Goal: Task Accomplishment & Management: Manage account settings

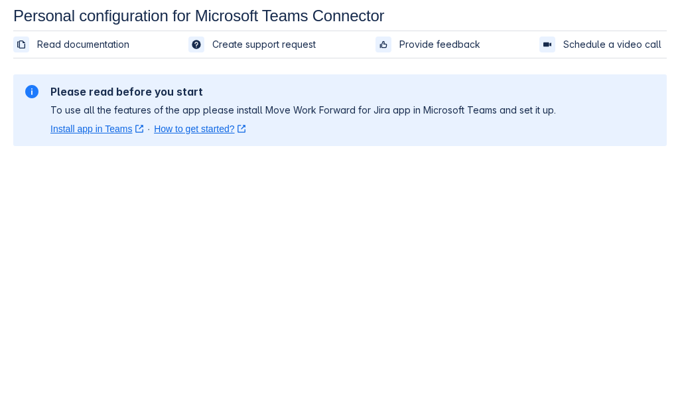
scroll to position [20, 0]
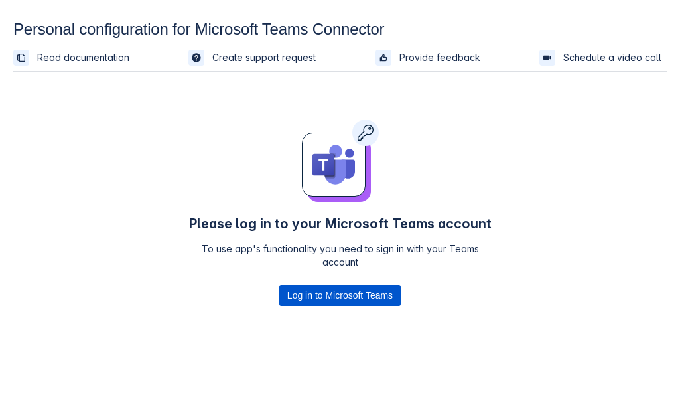
click at [354, 291] on span "Log in to Microsoft Teams" at bounding box center [340, 295] width 106 height 21
click at [319, 289] on span "Log in to Microsoft Teams" at bounding box center [340, 295] width 106 height 21
click at [342, 297] on span "Log in to Microsoft Teams" at bounding box center [340, 295] width 106 height 21
click at [316, 294] on span "Log in to Microsoft Teams" at bounding box center [340, 295] width 106 height 21
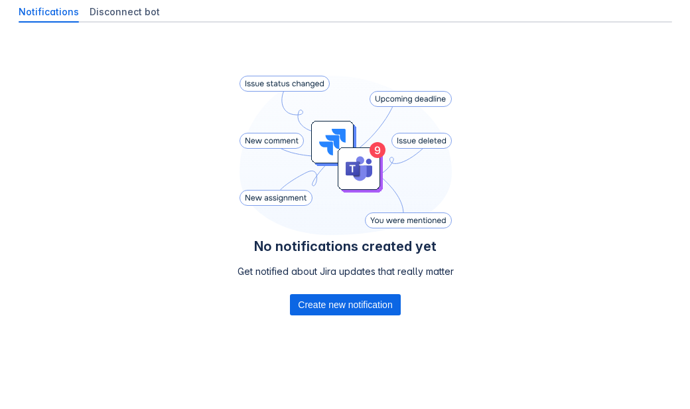
scroll to position [87, 0]
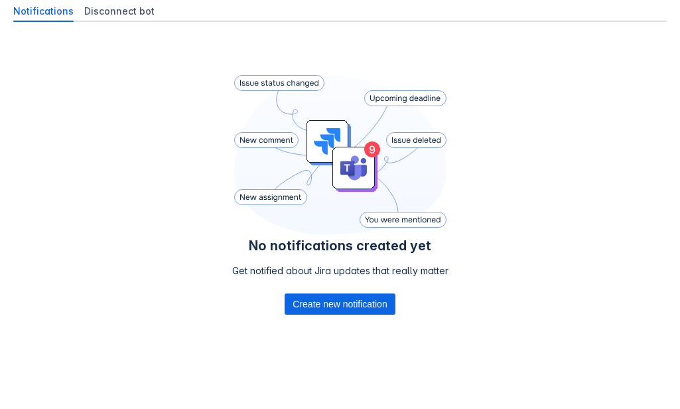
click at [354, 286] on div "Get notified about Jira updates that really matter" at bounding box center [340, 278] width 216 height 29
click at [354, 297] on span "Create new notification" at bounding box center [340, 303] width 94 height 21
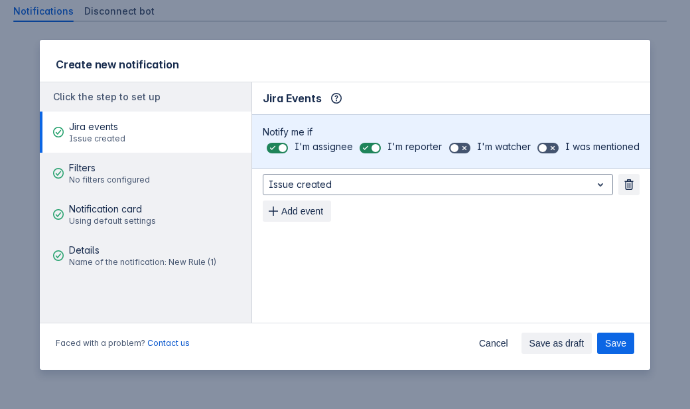
click at [445, 151] on div "I'm watcher" at bounding box center [488, 148] width 86 height 19
click at [459, 151] on span at bounding box center [464, 148] width 11 height 11
click at [457, 151] on input "checkbox" at bounding box center [453, 148] width 9 height 9
checkbox input "true"
click at [548, 151] on span at bounding box center [553, 148] width 11 height 11
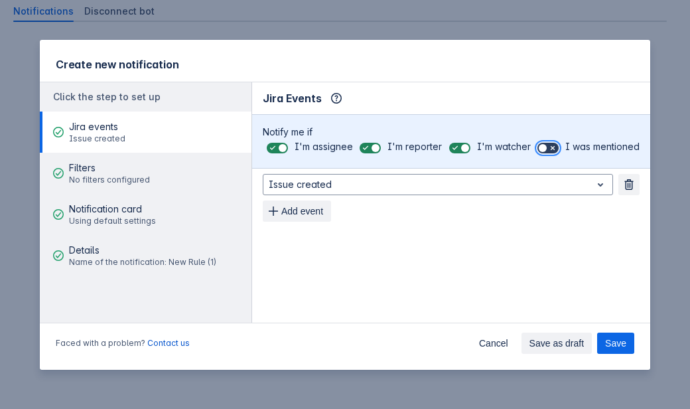
click at [538, 151] on input "checkbox" at bounding box center [542, 148] width 9 height 9
checkbox input "true"
click at [315, 217] on span "Add event" at bounding box center [302, 210] width 42 height 21
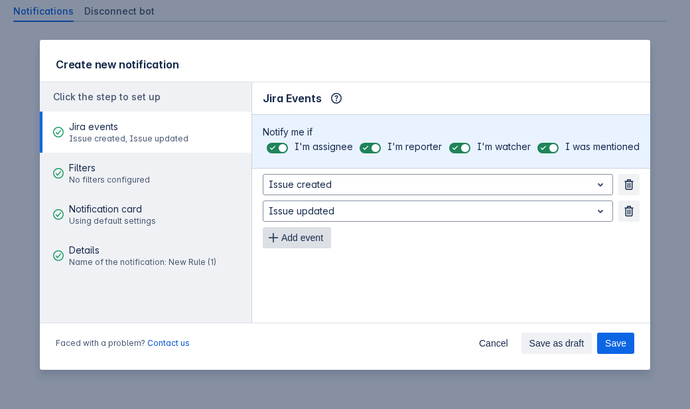
click at [317, 239] on span "Add event" at bounding box center [302, 237] width 42 height 21
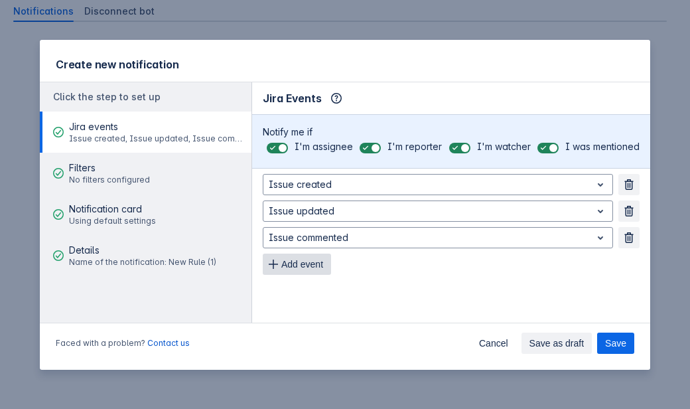
click at [317, 262] on span "Add event" at bounding box center [302, 264] width 42 height 21
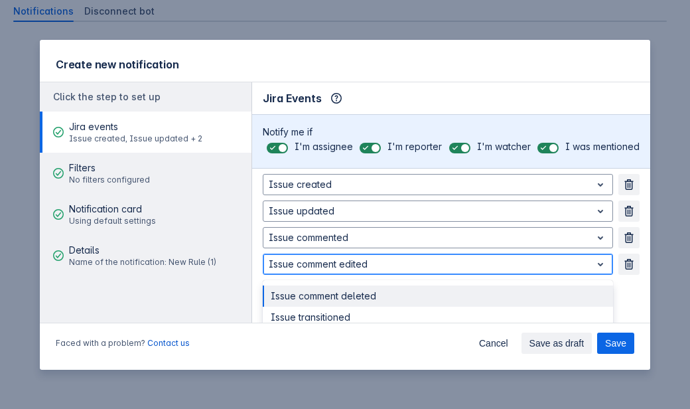
click at [321, 272] on div at bounding box center [427, 264] width 317 height 16
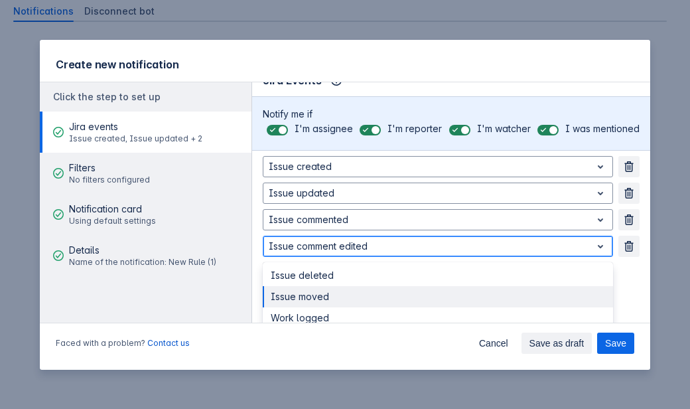
scroll to position [0, 0]
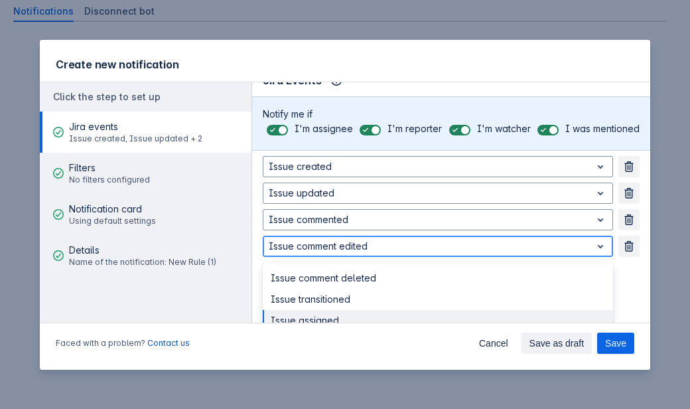
click at [337, 314] on div "Issue assigned" at bounding box center [438, 320] width 351 height 21
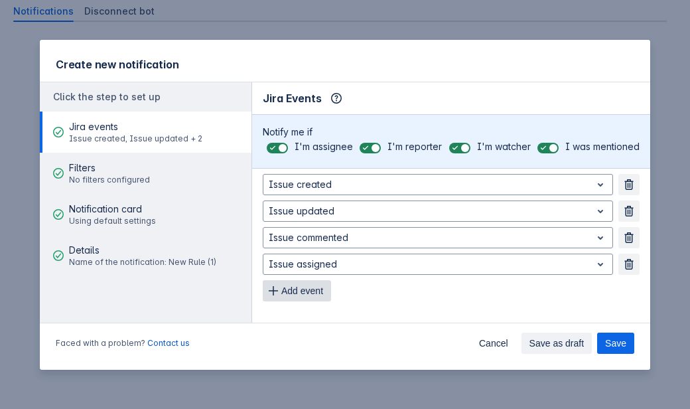
click at [323, 290] on span "Add event" at bounding box center [302, 290] width 42 height 21
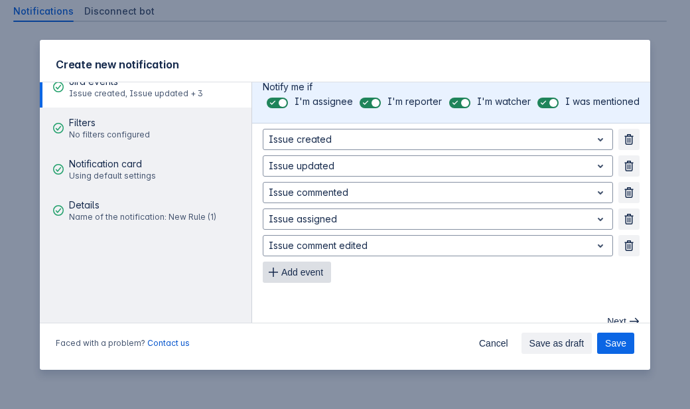
scroll to position [62, 0]
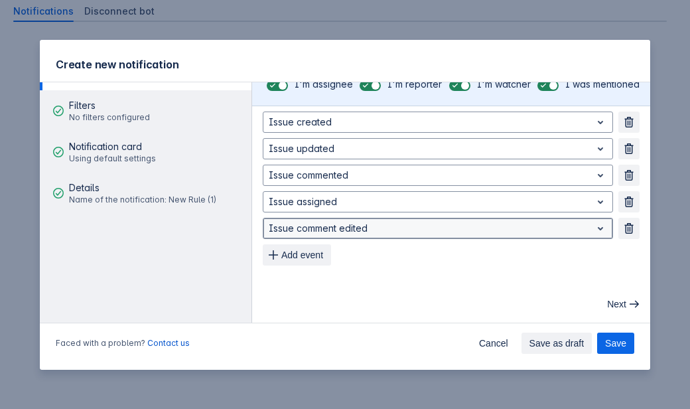
click at [339, 230] on div "Issue comment edited" at bounding box center [438, 228] width 351 height 21
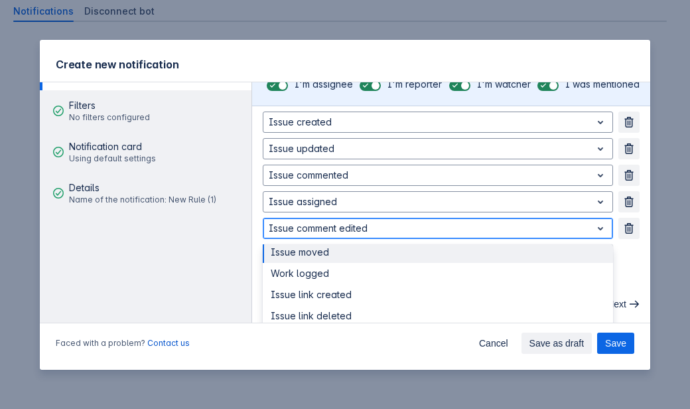
scroll to position [54, 0]
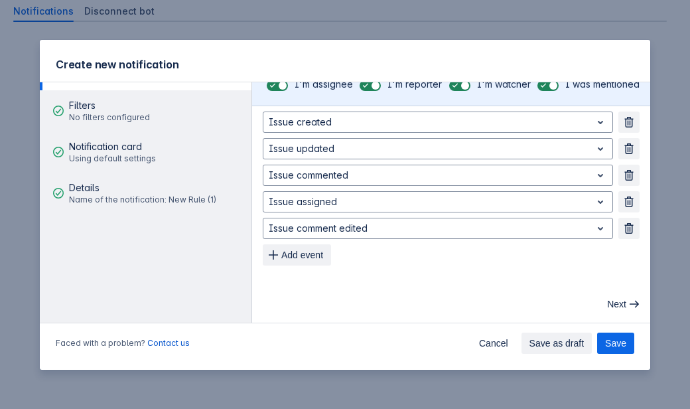
click at [615, 269] on div "Issue created Remove Issue updated Remove Issue commented Remove Issue assigned…" at bounding box center [451, 188] width 398 height 165
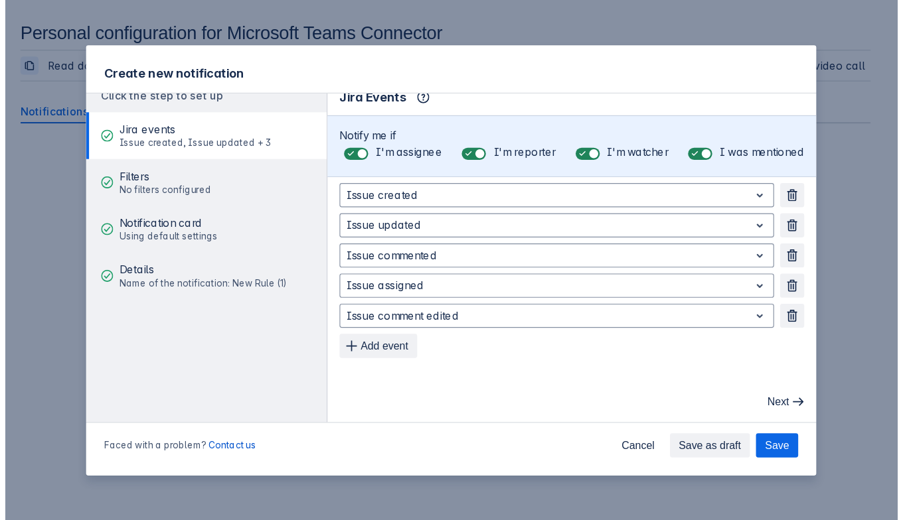
scroll to position [0, 0]
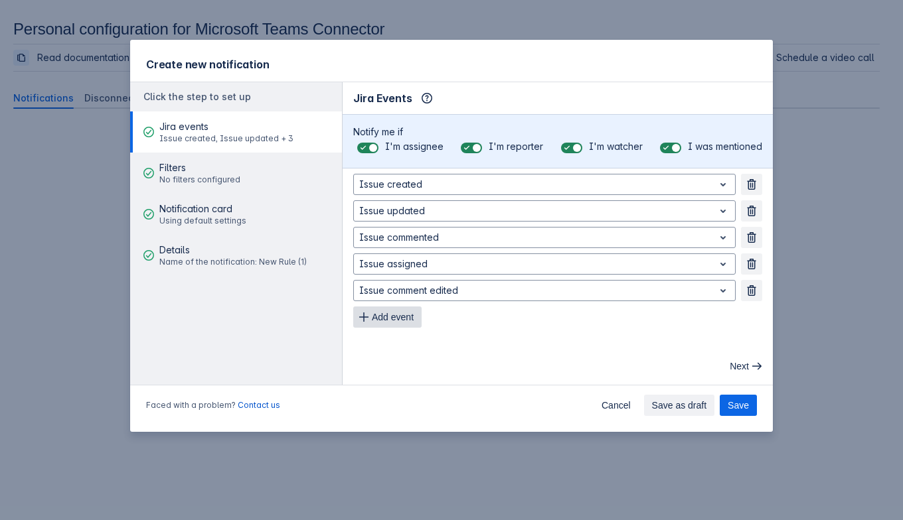
click at [373, 311] on span "Add event" at bounding box center [393, 317] width 42 height 21
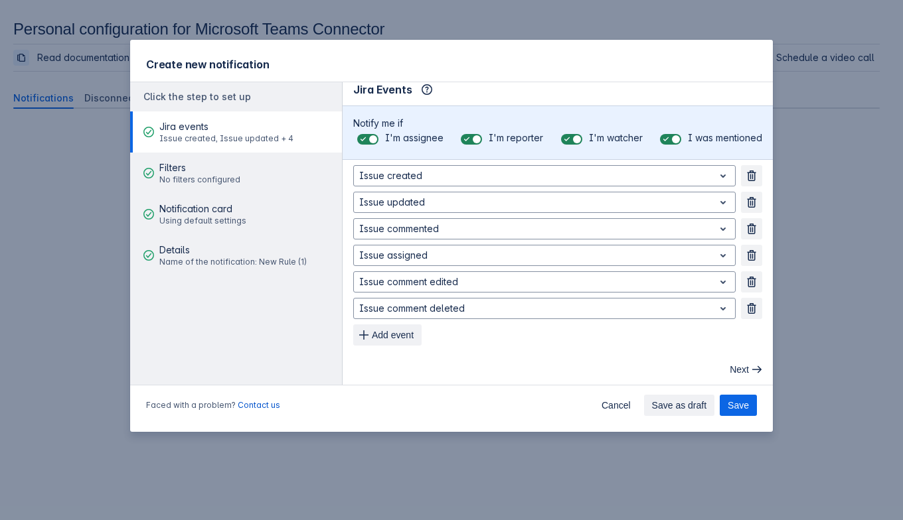
scroll to position [11, 0]
click at [690, 305] on span "button" at bounding box center [751, 306] width 11 height 11
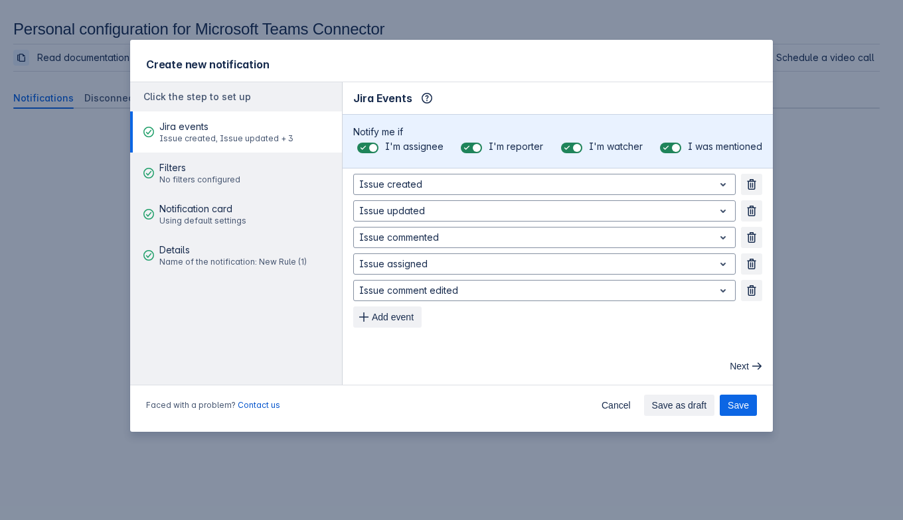
scroll to position [0, 0]
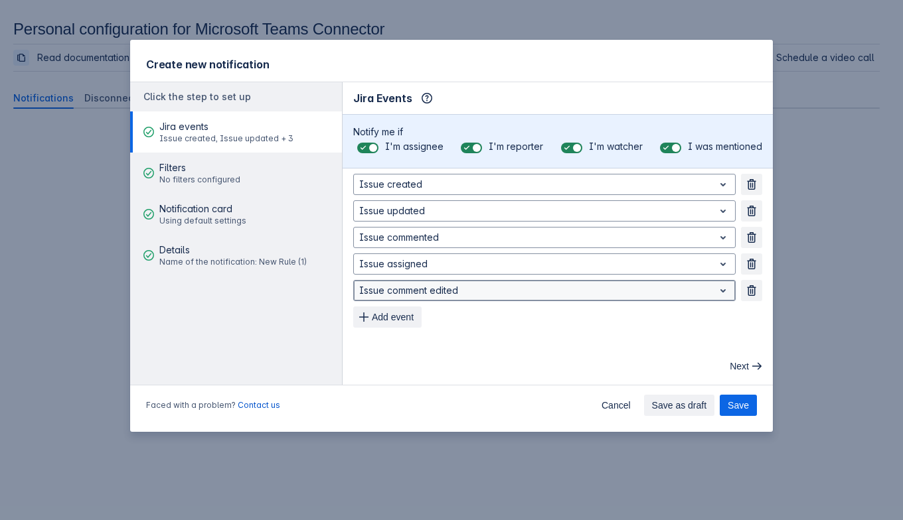
click at [439, 297] on div at bounding box center [533, 291] width 349 height 16
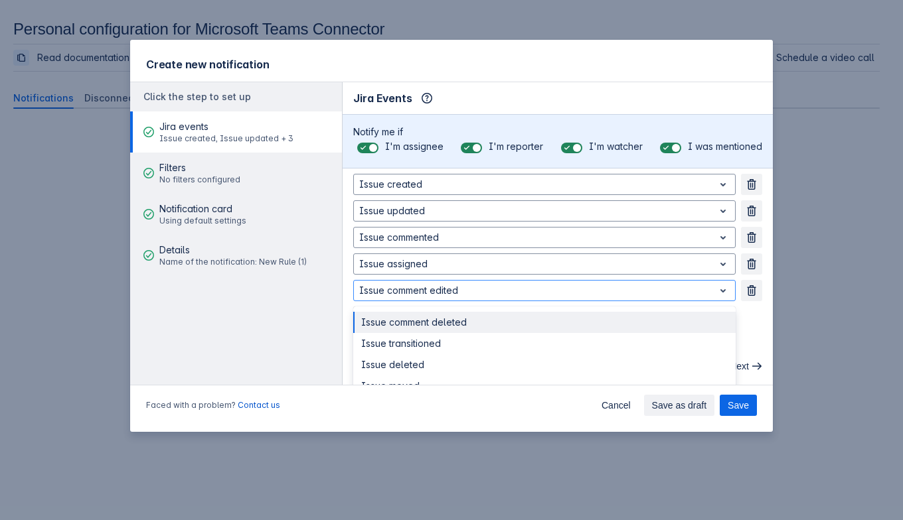
click at [690, 287] on div "Issue created Remove Issue updated Remove Issue commented Remove Issue assigned…" at bounding box center [557, 251] width 409 height 154
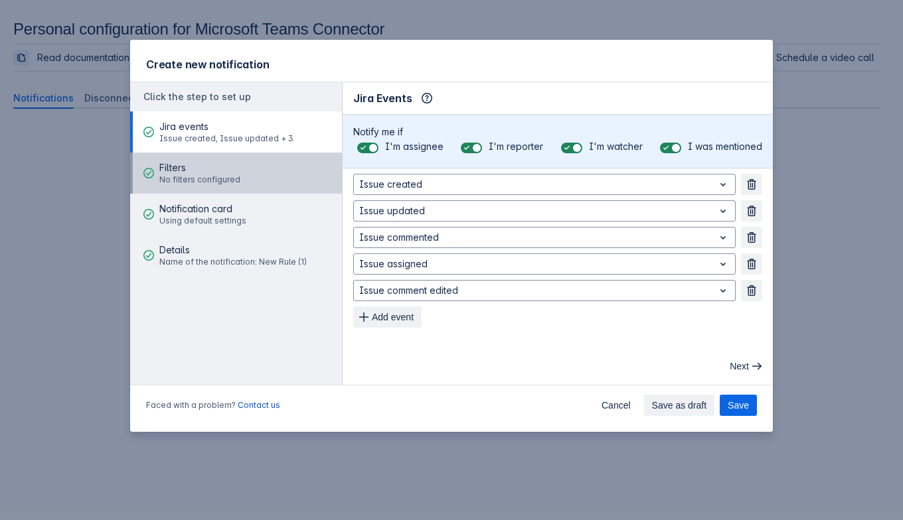
click at [186, 159] on div "Filters No filters configured" at bounding box center [199, 173] width 81 height 40
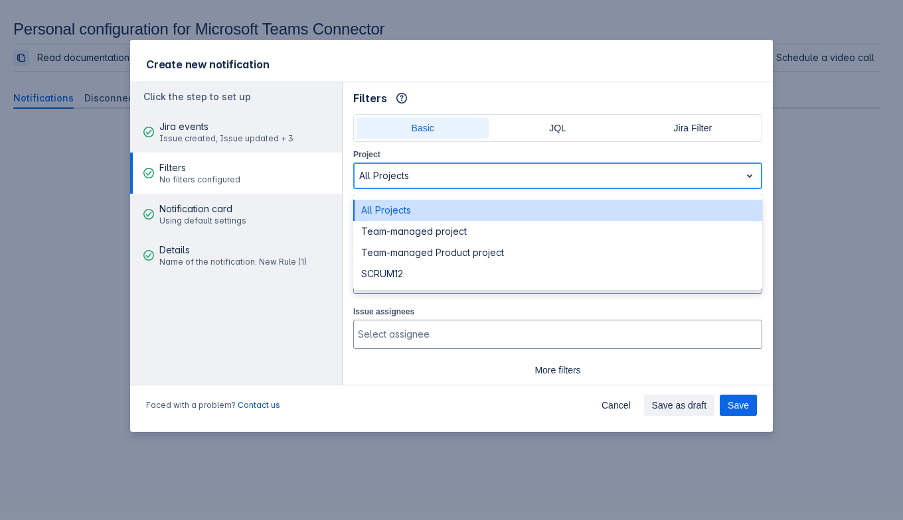
click at [393, 179] on div at bounding box center [547, 176] width 376 height 16
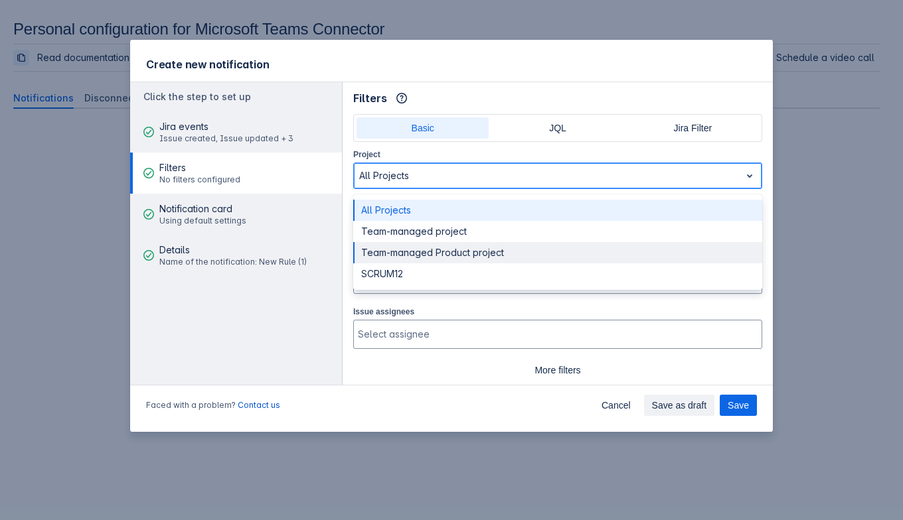
click at [410, 252] on div "Team-managed Product project" at bounding box center [557, 252] width 409 height 21
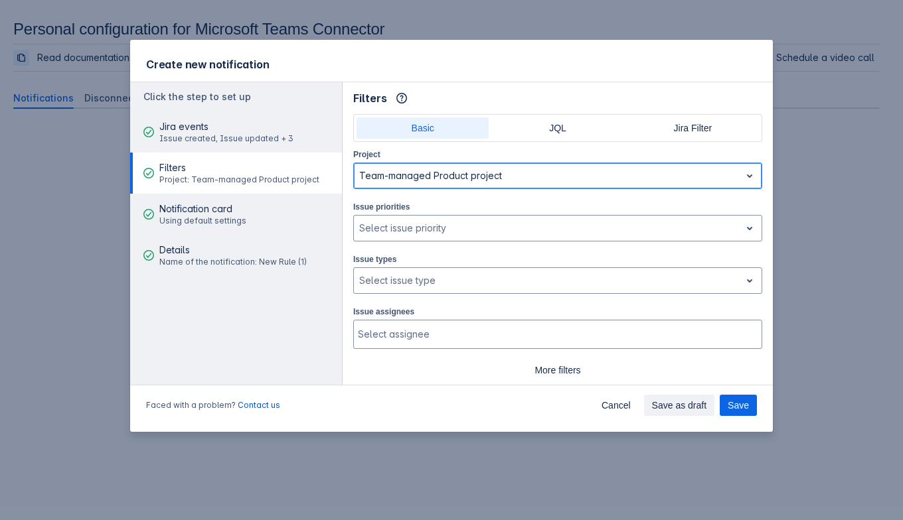
click at [690, 169] on div at bounding box center [749, 176] width 19 height 24
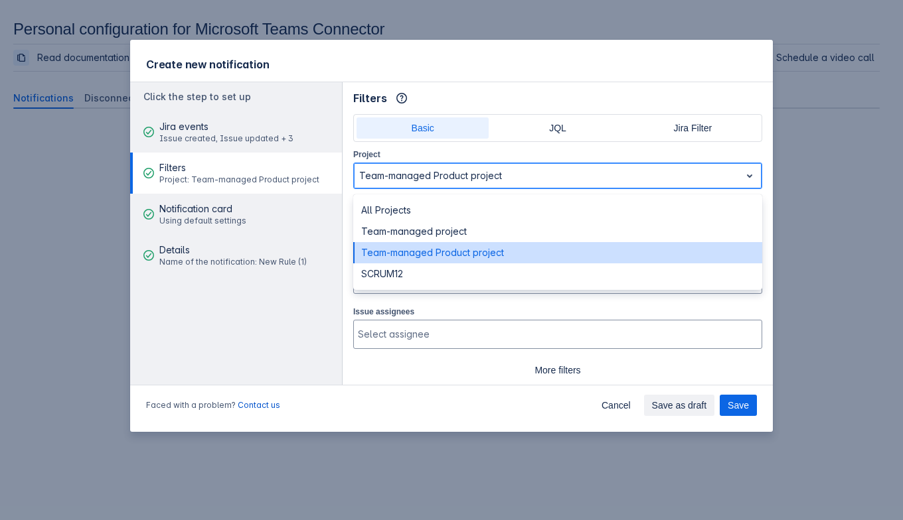
click at [521, 259] on div "Team-managed Product project" at bounding box center [557, 252] width 409 height 21
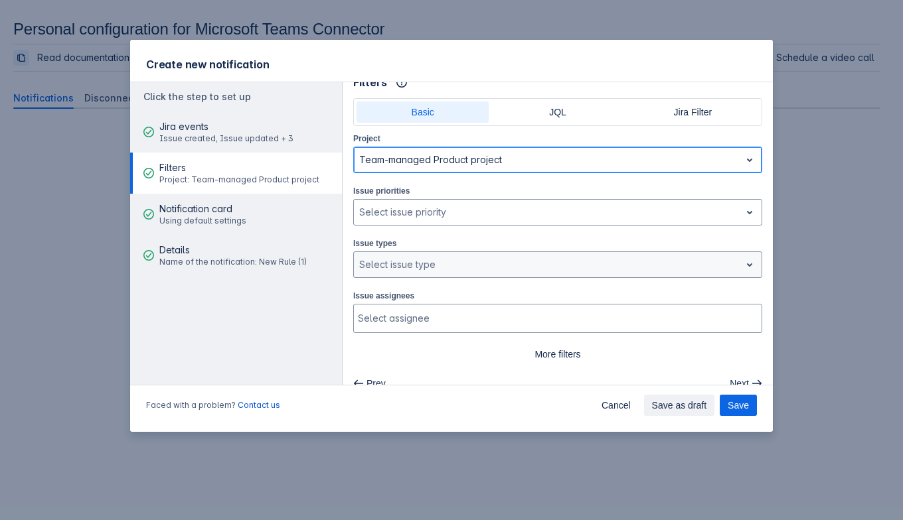
scroll to position [31, 0]
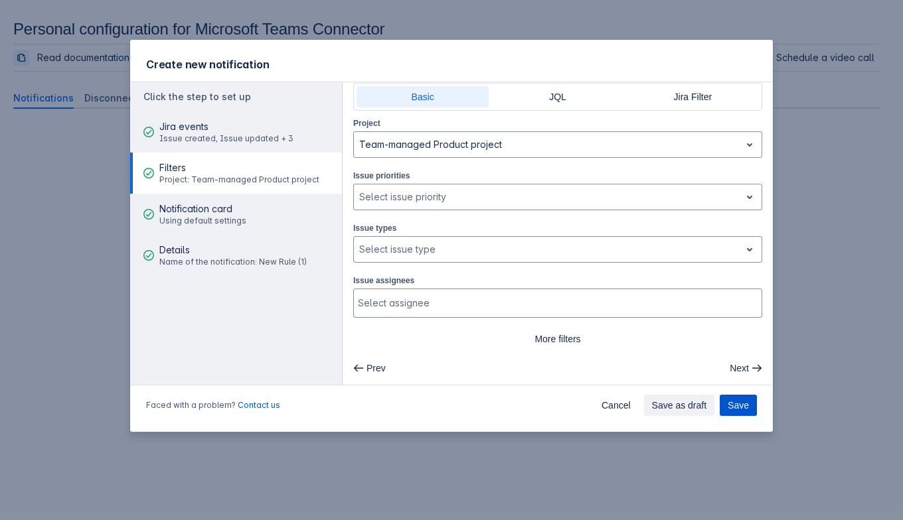
click at [690, 406] on span "Save" at bounding box center [738, 405] width 21 height 21
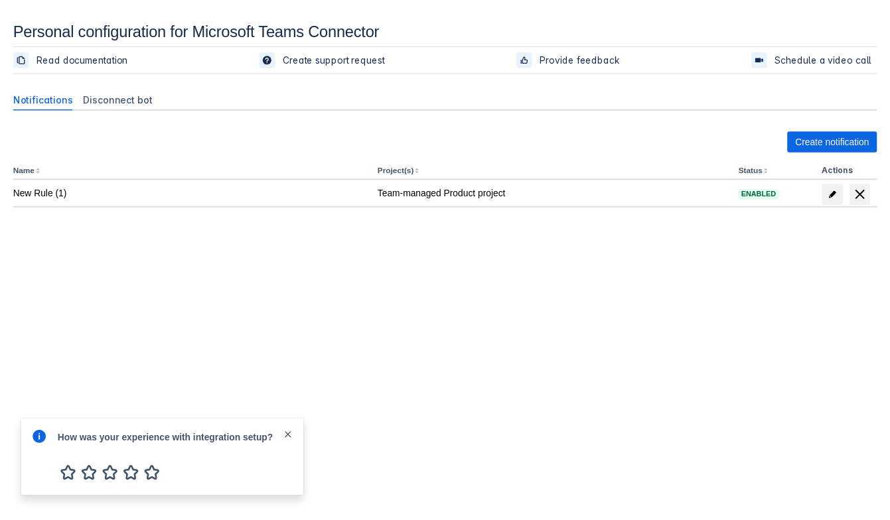
scroll to position [19, 0]
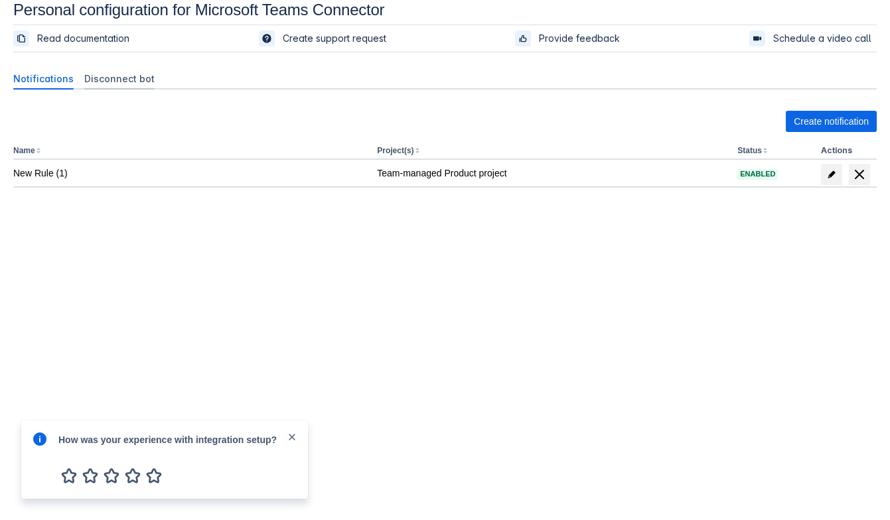
click at [109, 69] on div "Disconnect bot" at bounding box center [119, 78] width 81 height 21
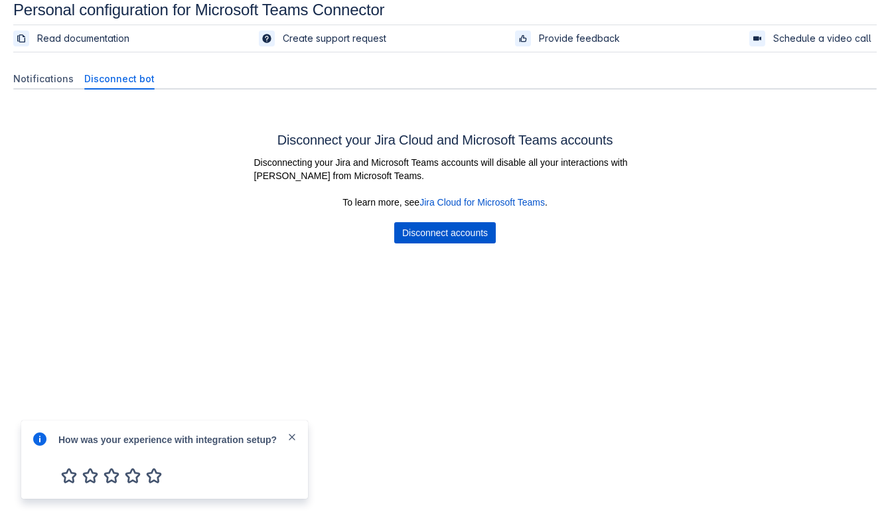
click at [465, 235] on span "Disconnect accounts" at bounding box center [445, 232] width 86 height 21
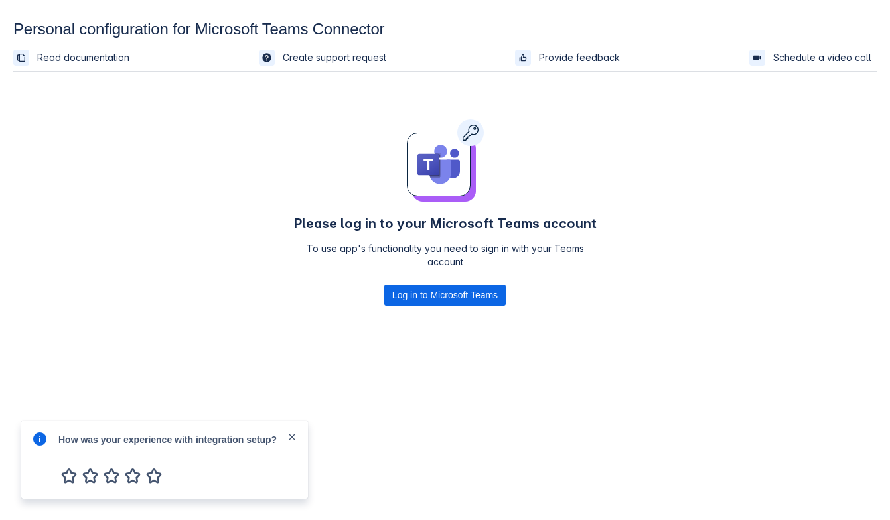
scroll to position [19, 0]
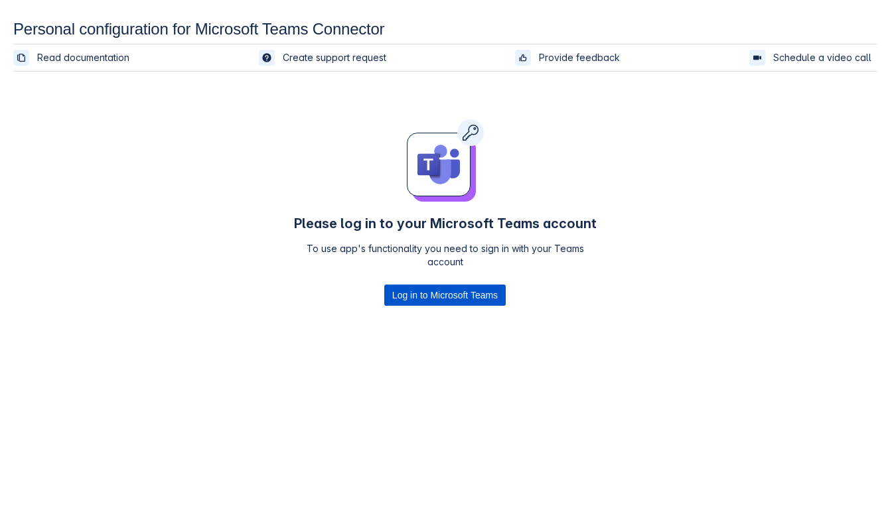
click at [412, 298] on span "Log in to Microsoft Teams" at bounding box center [445, 295] width 106 height 21
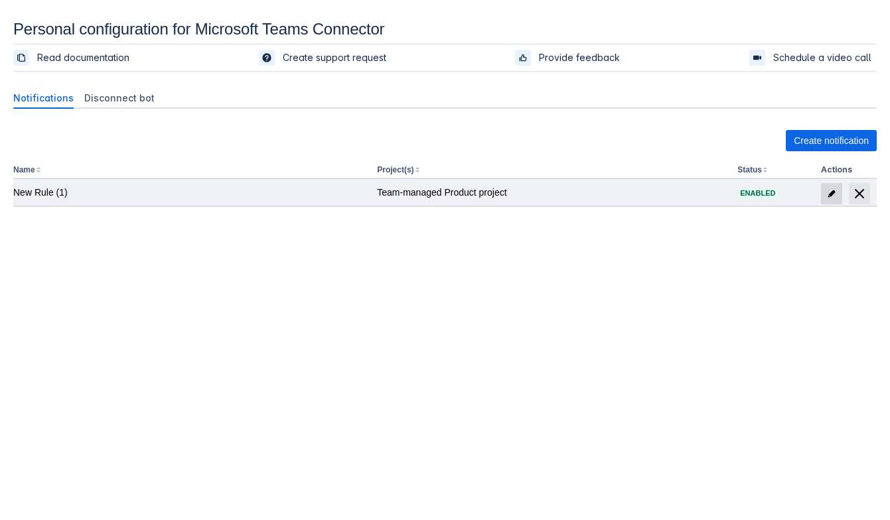
click at [829, 198] on span "edit" at bounding box center [831, 194] width 11 height 11
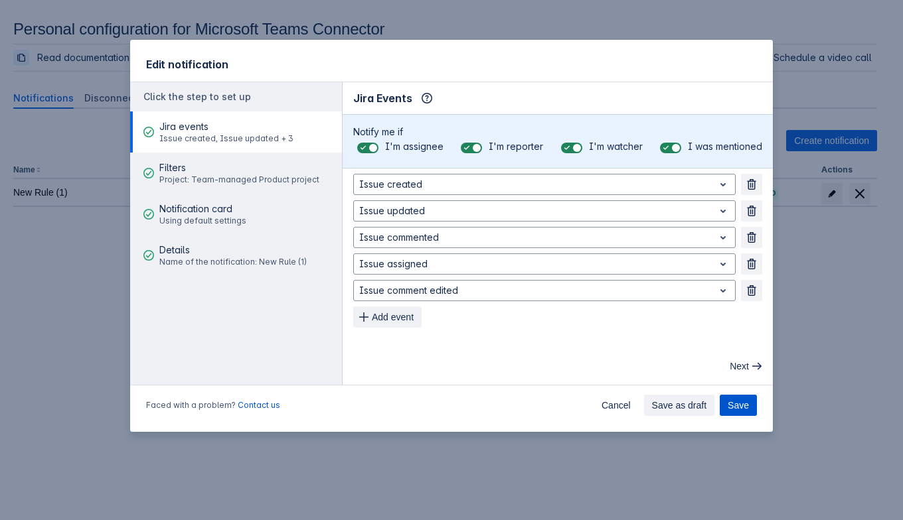
click at [743, 396] on span "Save" at bounding box center [738, 405] width 21 height 21
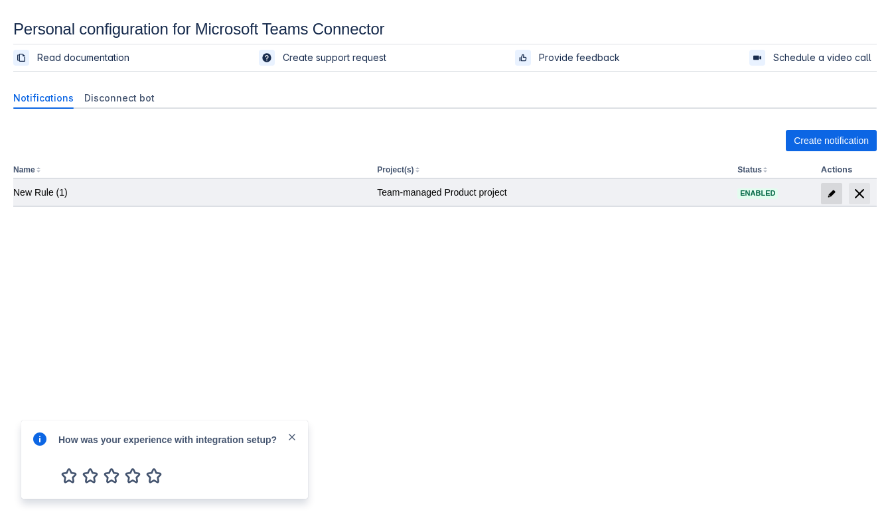
click at [834, 192] on span "edit" at bounding box center [831, 194] width 11 height 11
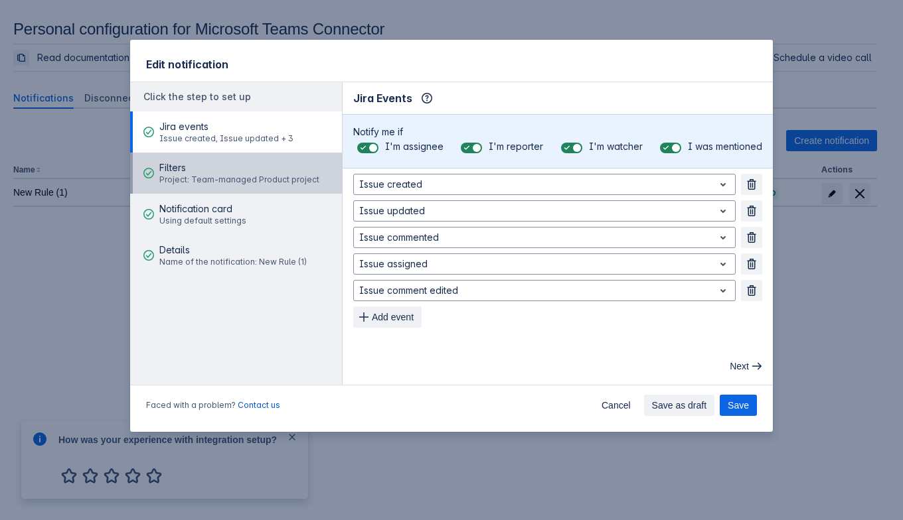
click at [246, 169] on span "Filters" at bounding box center [239, 167] width 160 height 13
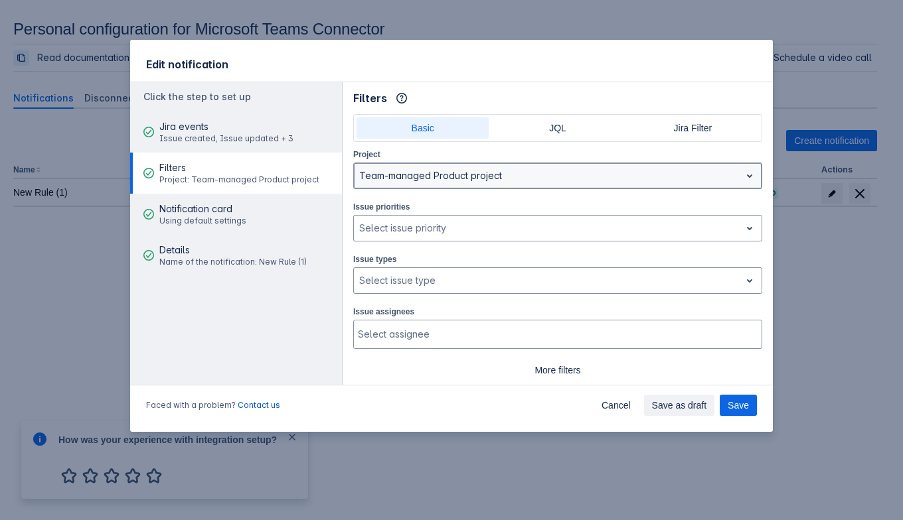
click at [436, 187] on div "Team-managed Product project" at bounding box center [557, 176] width 409 height 27
click at [670, 179] on div at bounding box center [547, 176] width 376 height 16
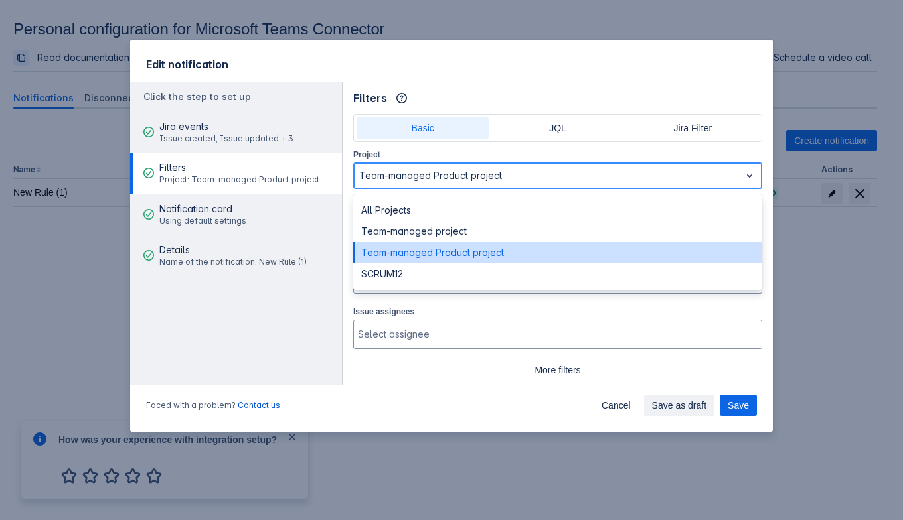
click at [398, 169] on div at bounding box center [547, 176] width 376 height 16
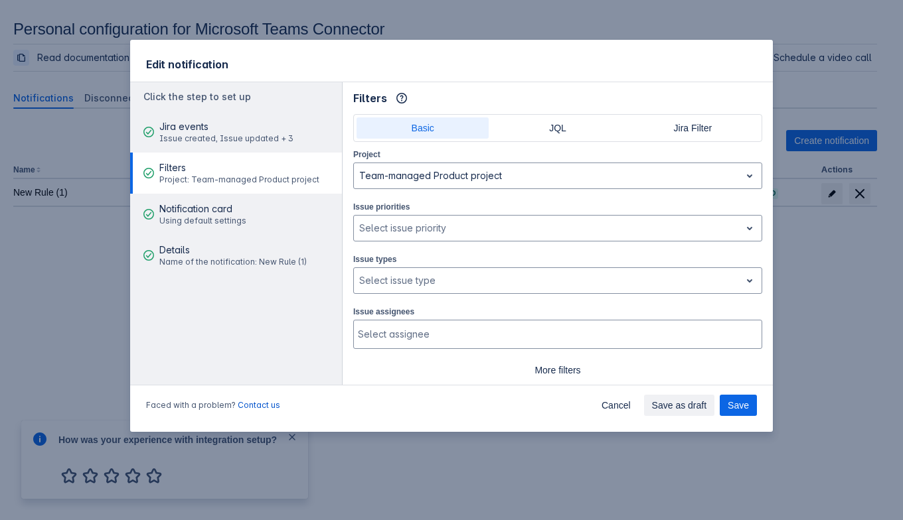
click at [791, 331] on div "Edit notification Click the step to set up Jira events Issue created, Issue upd…" at bounding box center [451, 260] width 903 height 520
click at [613, 392] on div "Faced with a problem? Contact us Cancel Save as draft Save" at bounding box center [451, 408] width 643 height 48
click at [616, 406] on span "Cancel" at bounding box center [615, 405] width 29 height 21
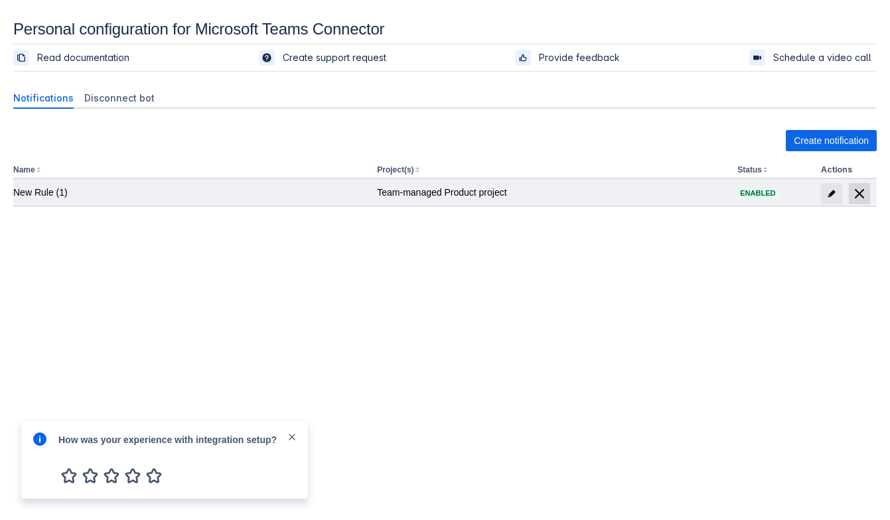
click at [863, 188] on span "delete" at bounding box center [860, 194] width 16 height 16
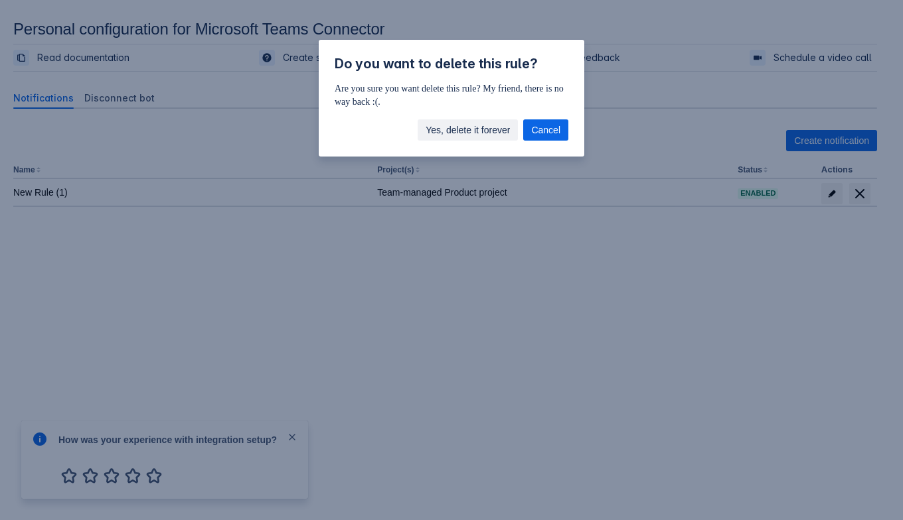
click at [471, 132] on span "Yes, delete it forever" at bounding box center [468, 129] width 84 height 21
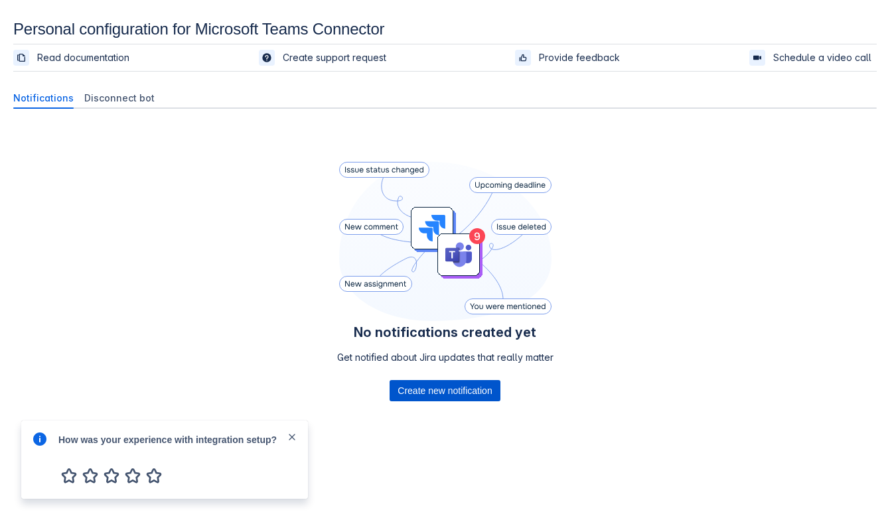
click at [486, 386] on span "Create new notification" at bounding box center [445, 390] width 94 height 21
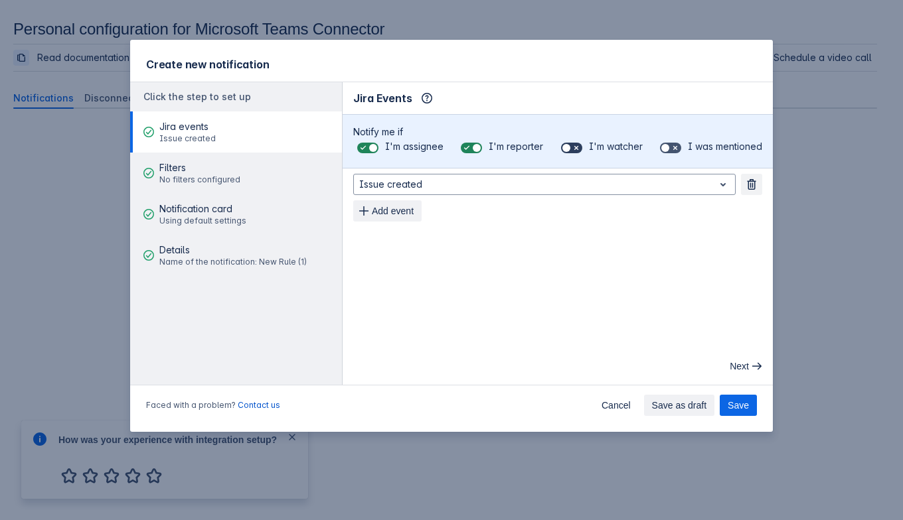
click at [571, 145] on span at bounding box center [576, 148] width 11 height 11
click at [570, 145] on input "checkbox" at bounding box center [565, 148] width 9 height 9
checkbox input "true"
click at [668, 143] on span at bounding box center [666, 148] width 11 height 11
click at [668, 144] on input "checkbox" at bounding box center [664, 148] width 9 height 9
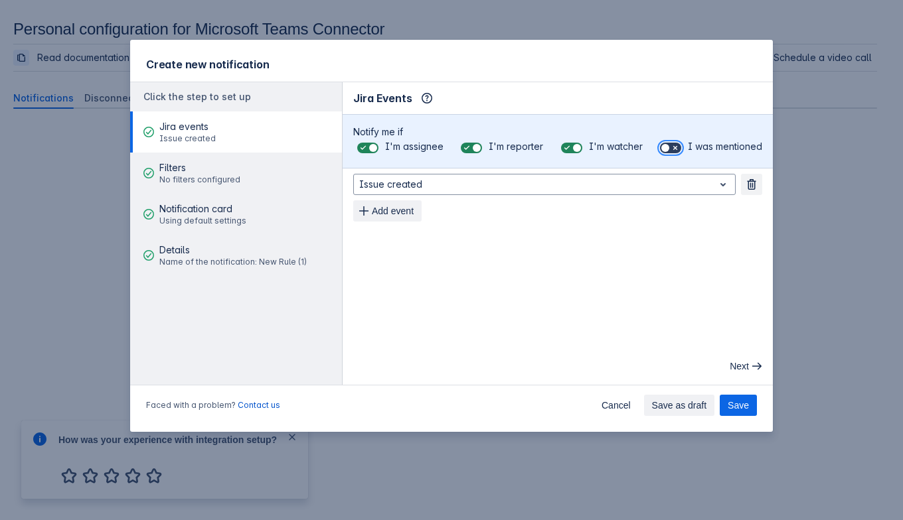
checkbox input "true"
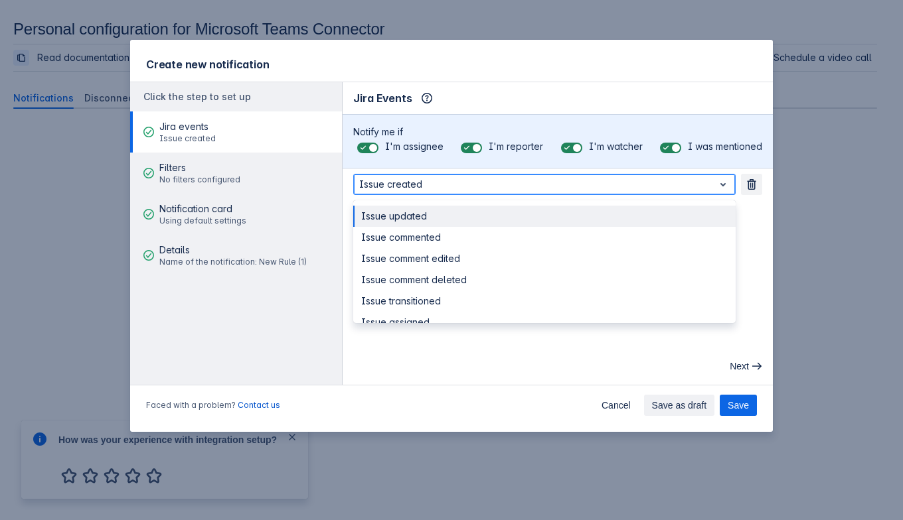
click at [582, 187] on div at bounding box center [533, 185] width 349 height 16
click at [547, 208] on div "Issue updated" at bounding box center [544, 216] width 382 height 21
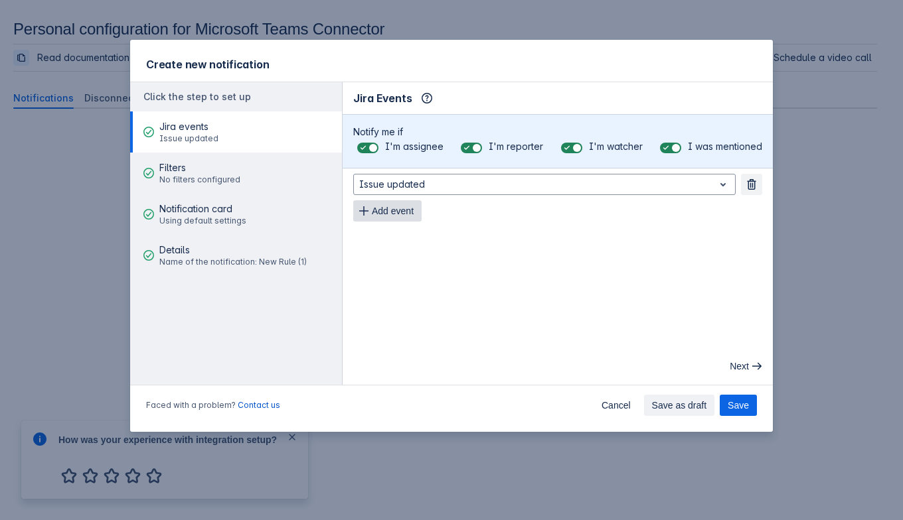
click at [386, 205] on span "Add event" at bounding box center [393, 210] width 42 height 21
click at [384, 235] on span "Add event" at bounding box center [393, 237] width 42 height 21
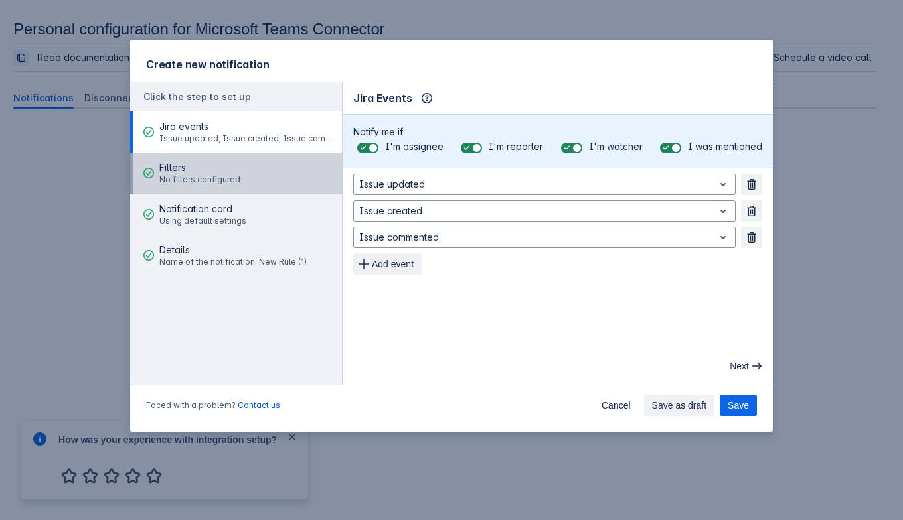
click at [207, 175] on span "No filters configured" at bounding box center [199, 180] width 81 height 11
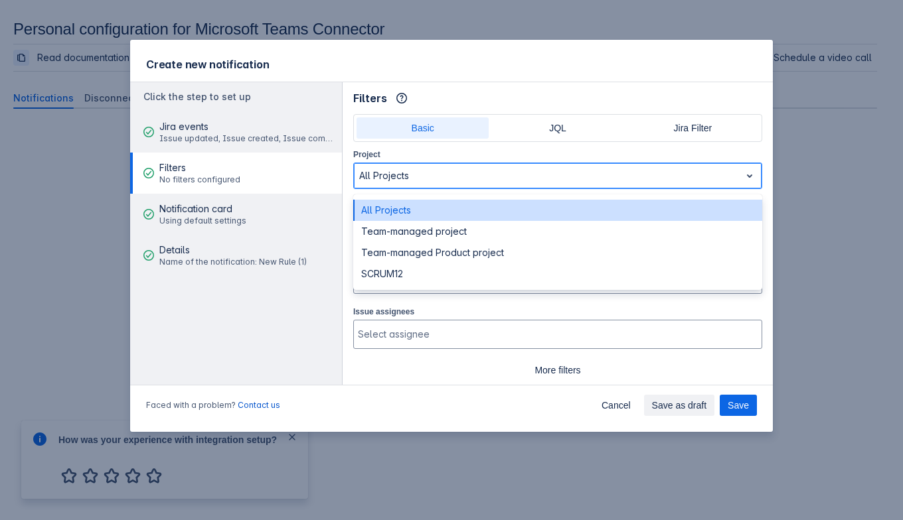
click at [366, 163] on div "All Projects" at bounding box center [557, 176] width 409 height 27
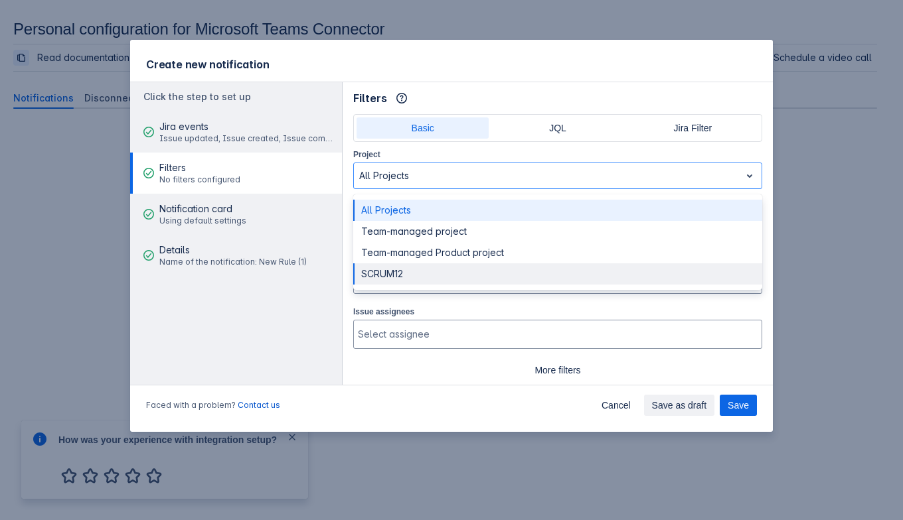
click at [67, 113] on div "Create new notification Click the step to set up Jira events Issue updated, Iss…" at bounding box center [451, 260] width 903 height 520
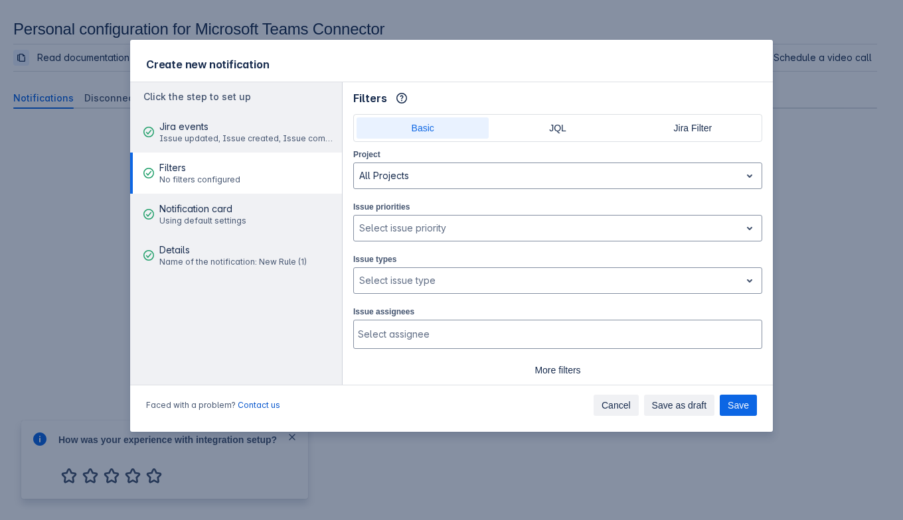
click at [607, 410] on span "Cancel" at bounding box center [615, 405] width 29 height 21
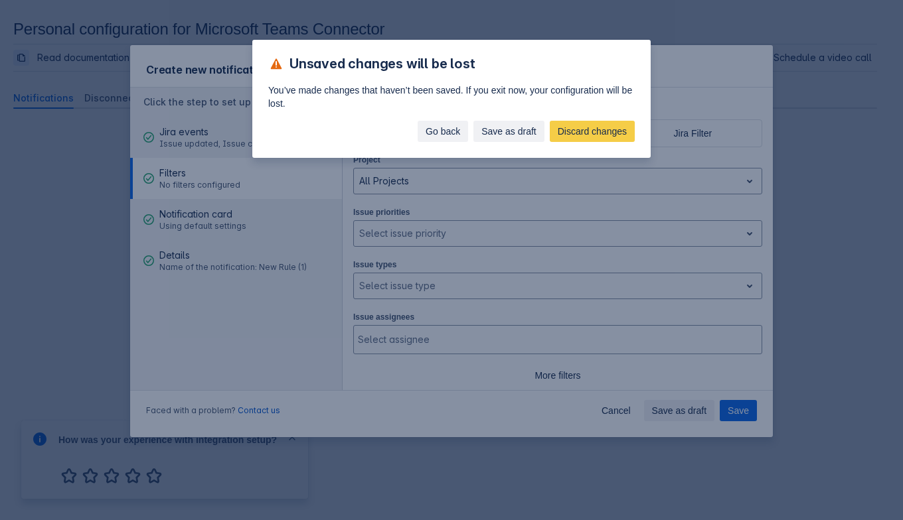
click at [431, 132] on span "Go back" at bounding box center [443, 131] width 35 height 21
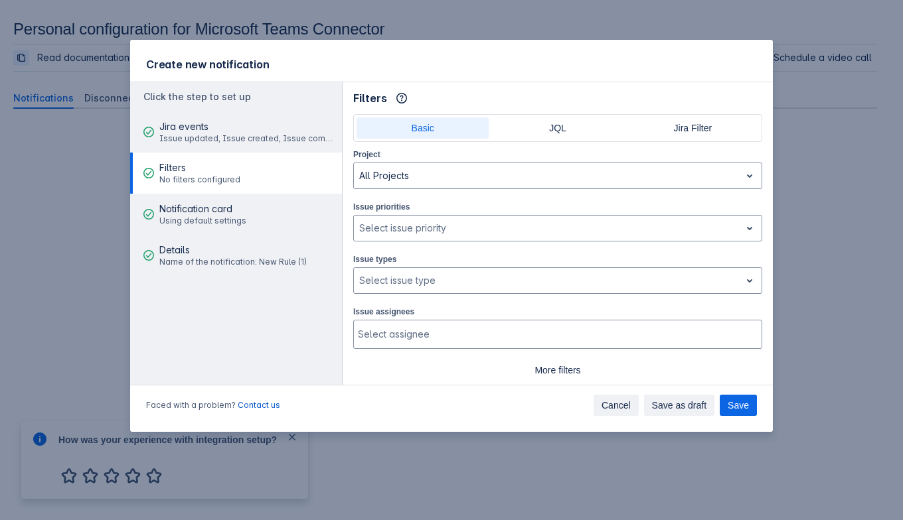
click at [608, 401] on span "Cancel" at bounding box center [615, 405] width 29 height 21
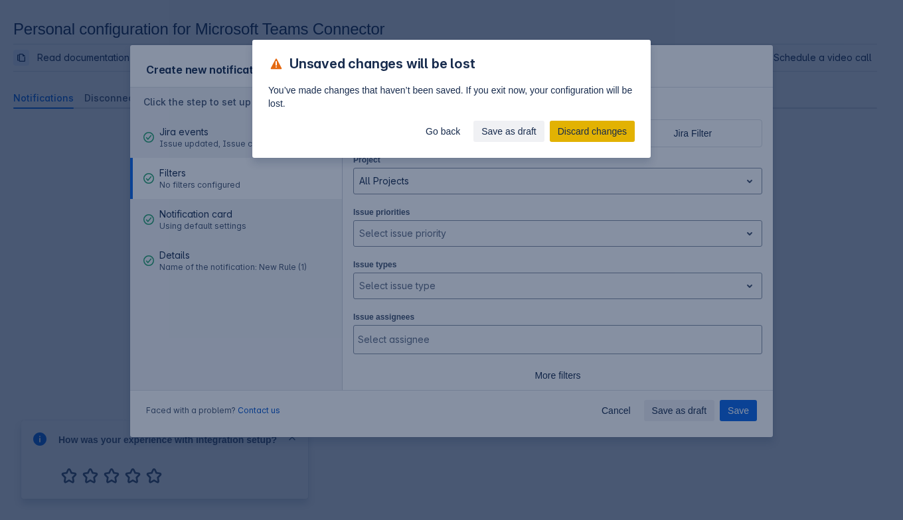
click at [576, 135] on span "Discard changes" at bounding box center [592, 131] width 69 height 21
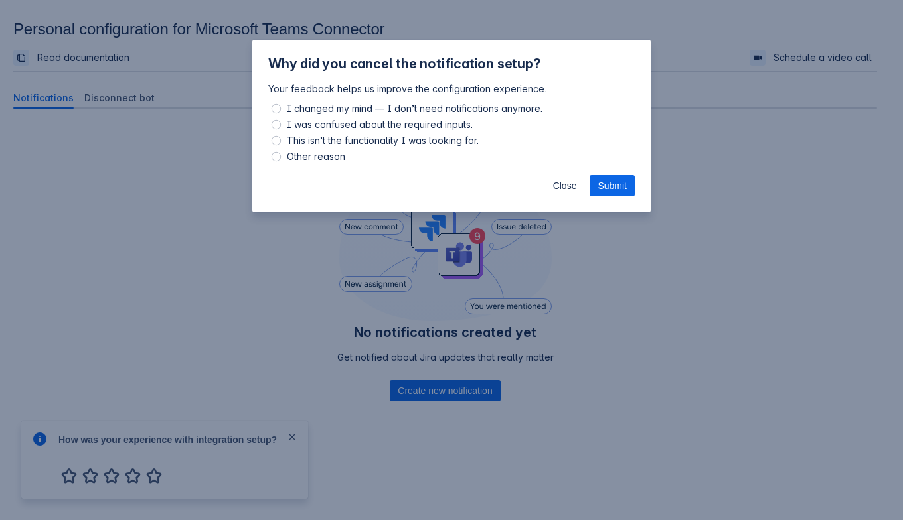
click at [547, 188] on button "Close" at bounding box center [565, 185] width 40 height 21
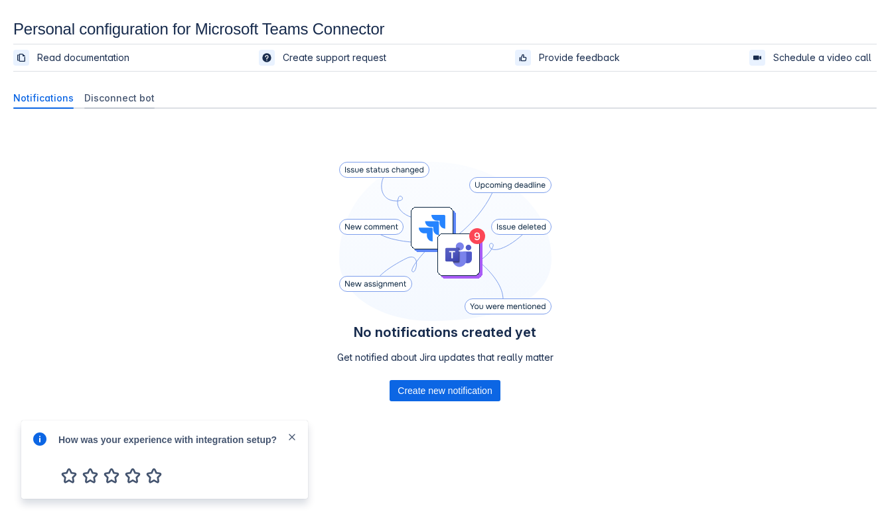
click at [131, 101] on span "Disconnect bot" at bounding box center [119, 98] width 70 height 13
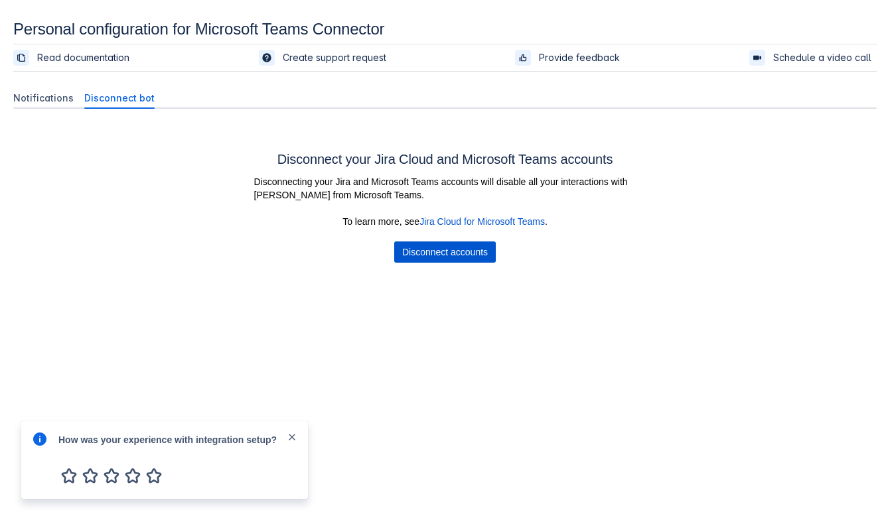
click at [434, 260] on span "Disconnect accounts" at bounding box center [445, 252] width 86 height 21
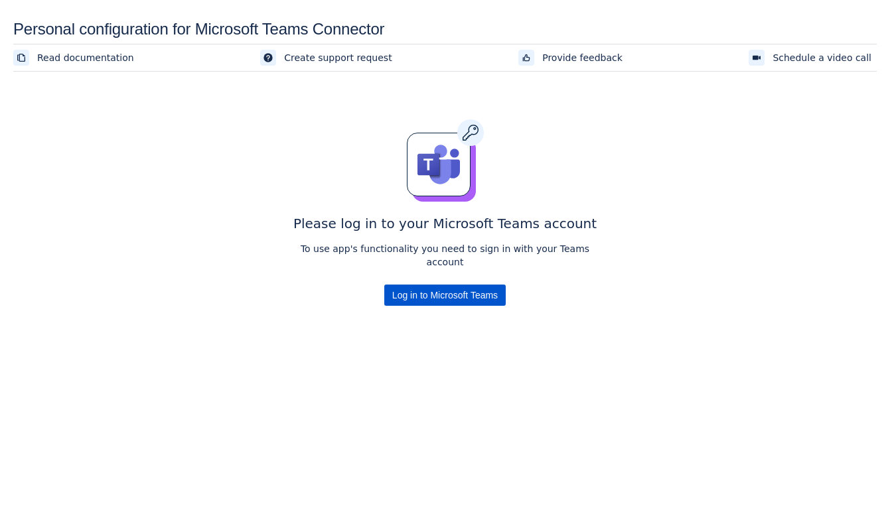
click at [485, 287] on span "Log in to Microsoft Teams" at bounding box center [445, 295] width 106 height 21
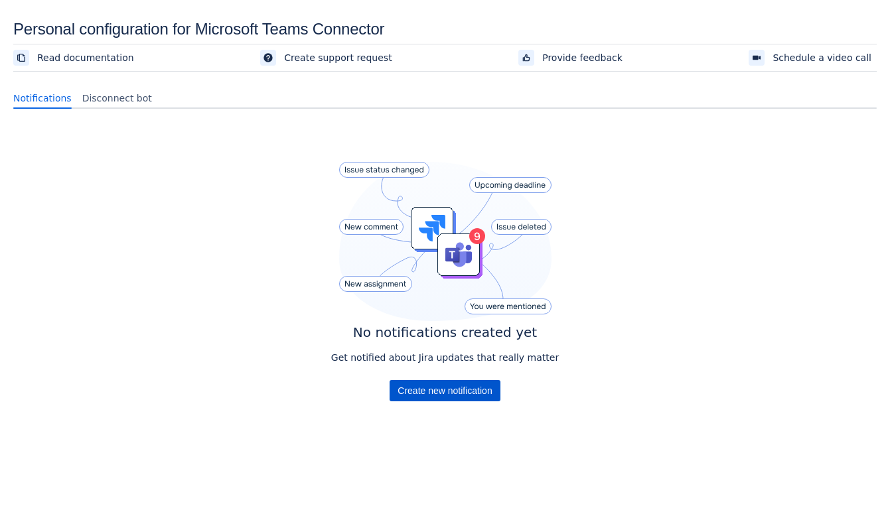
click at [430, 396] on span "Create new notification" at bounding box center [445, 390] width 94 height 21
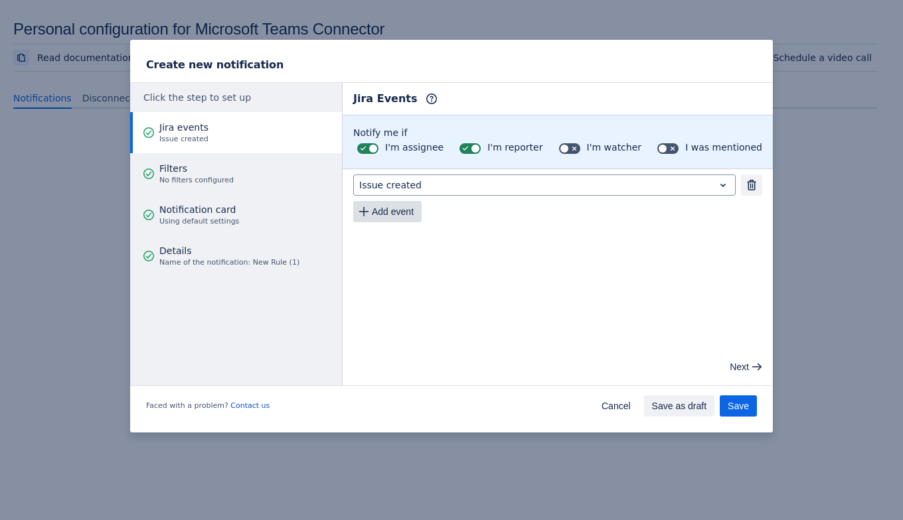
click at [396, 220] on span "Add event" at bounding box center [393, 211] width 42 height 21
click at [396, 240] on span "Add event" at bounding box center [393, 238] width 42 height 21
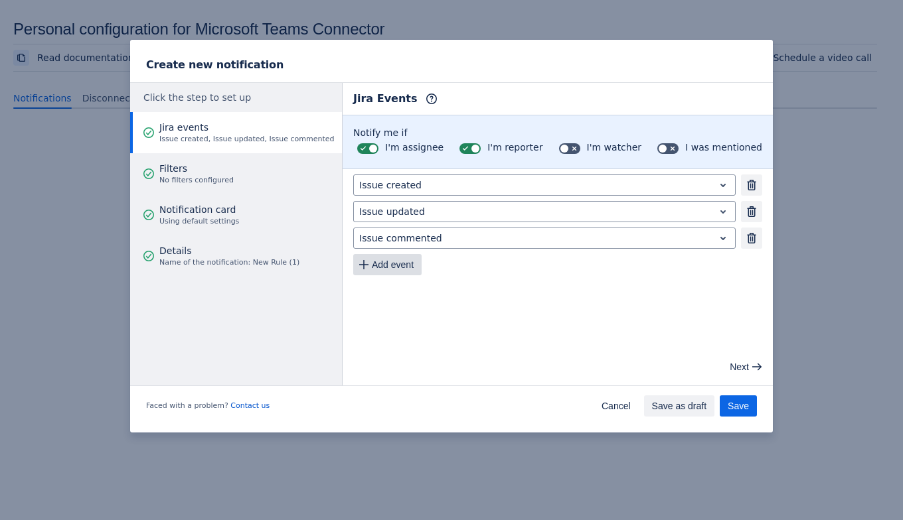
click at [405, 267] on span "Add event" at bounding box center [393, 264] width 42 height 21
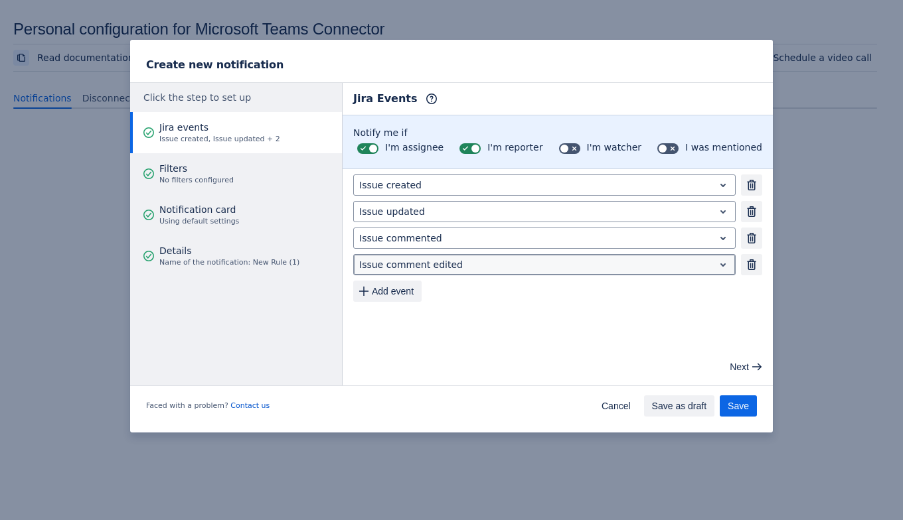
click at [410, 258] on div at bounding box center [533, 265] width 349 height 16
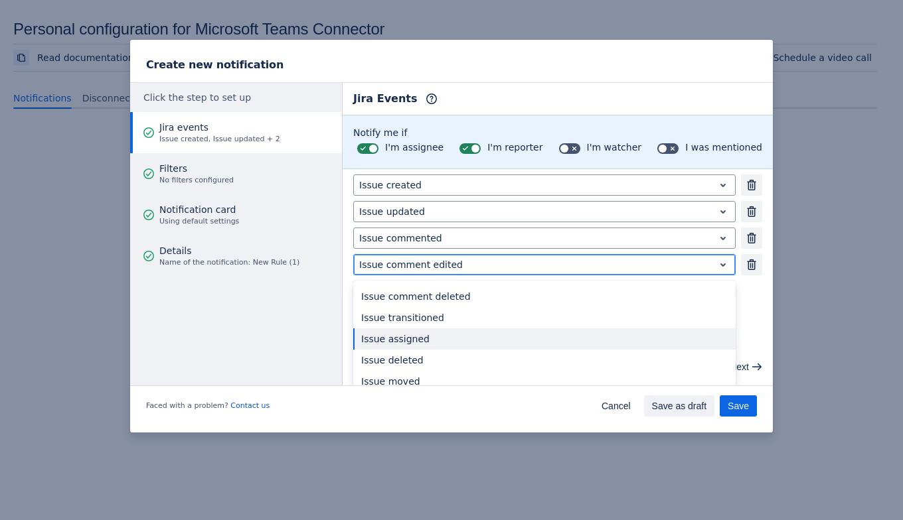
click at [398, 343] on div "Issue assigned" at bounding box center [544, 339] width 382 height 21
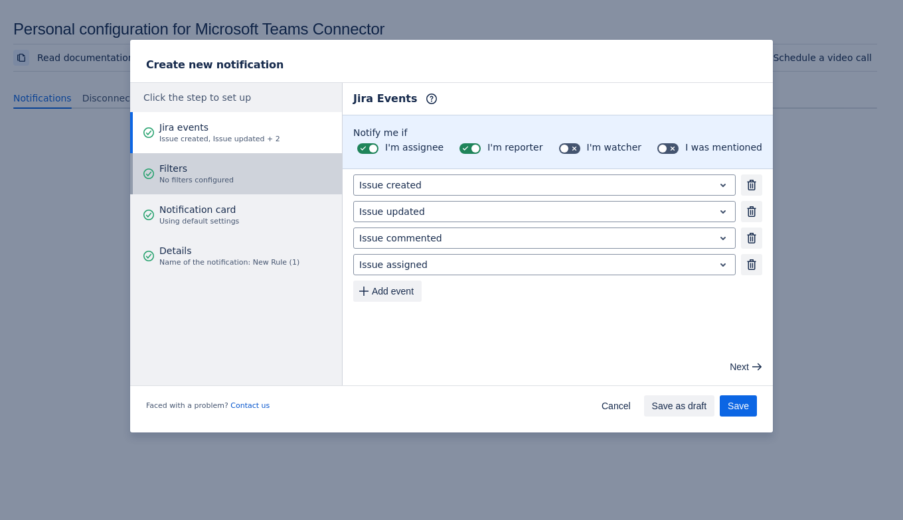
click at [246, 179] on button "Filters No filters configured" at bounding box center [236, 173] width 212 height 41
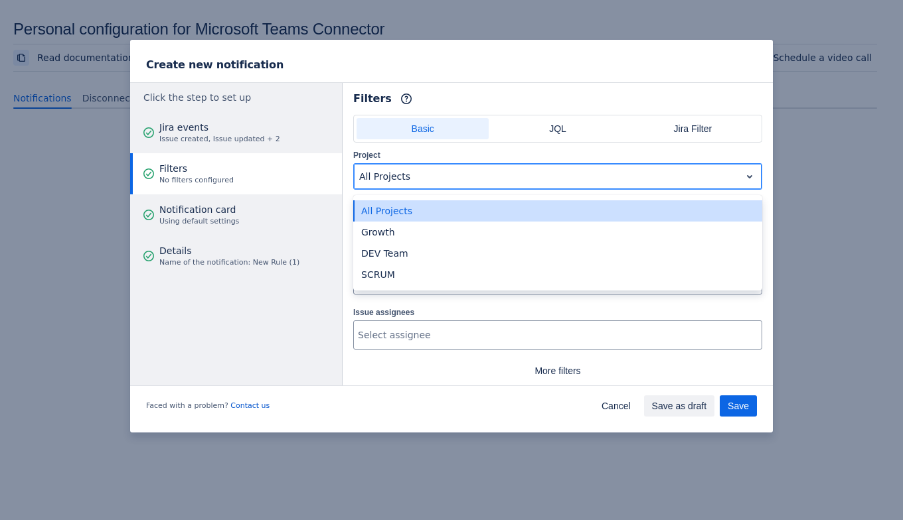
click at [395, 173] on div at bounding box center [547, 177] width 376 height 16
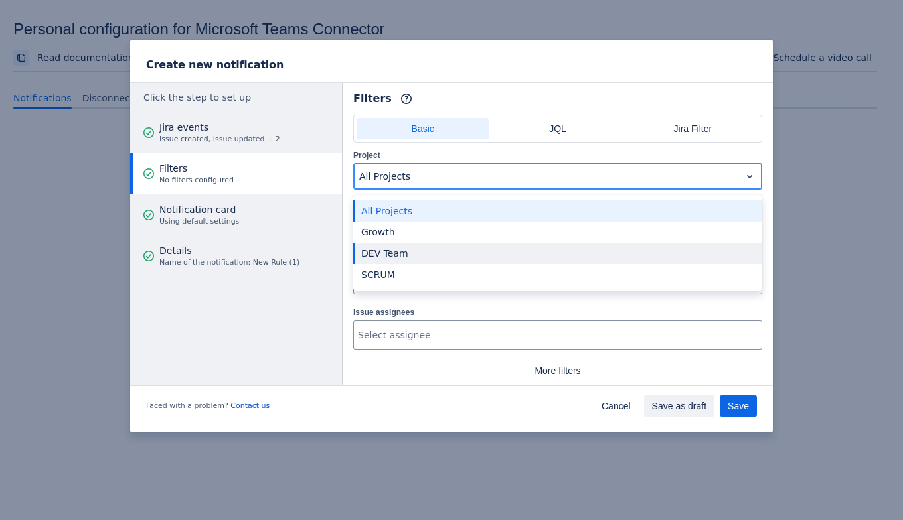
click at [390, 259] on div "DEV Team" at bounding box center [557, 253] width 409 height 21
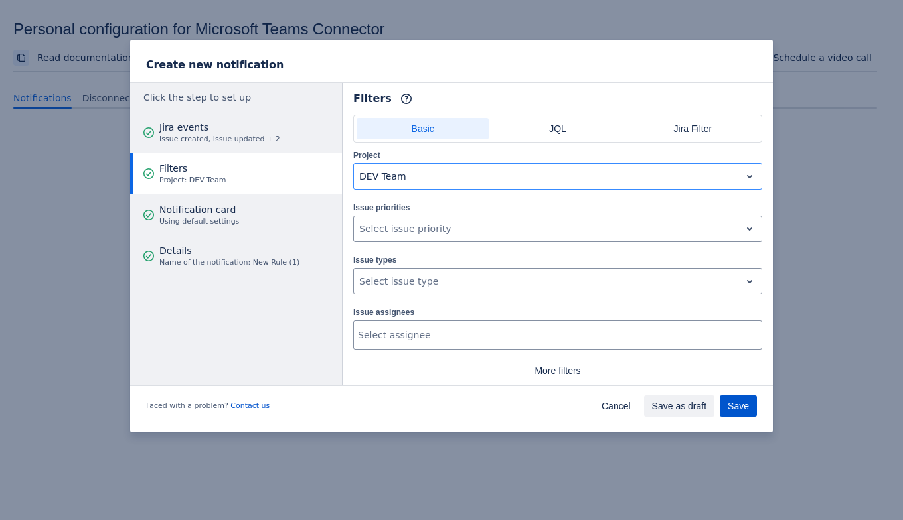
click at [744, 409] on span "Save" at bounding box center [738, 406] width 21 height 21
